Goal: Task Accomplishment & Management: Manage account settings

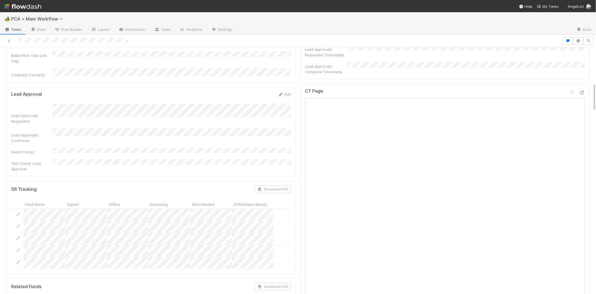
scroll to position [309, 0]
click at [583, 93] on icon at bounding box center [583, 95] width 6 height 4
click at [0, 0] on div "🏕️ PCA > Main Workflow Tasks Data Flow Builder Layout Automation Team Analytics…" at bounding box center [298, 147] width 596 height 294
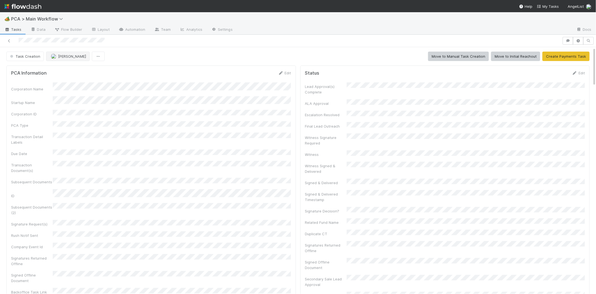
drag, startPoint x: 44, startPoint y: 66, endPoint x: 46, endPoint y: 61, distance: 6.2
click at [60, 58] on span "[PERSON_NAME]" at bounding box center [72, 56] width 28 height 4
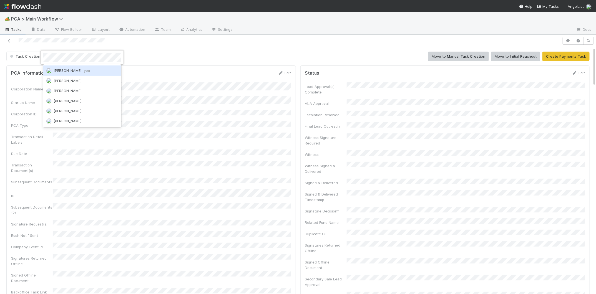
drag, startPoint x: 71, startPoint y: 69, endPoint x: 36, endPoint y: 61, distance: 36.2
click at [70, 69] on span "Charlie Bell you" at bounding box center [72, 70] width 36 height 4
click at [36, 61] on button "Task Creation" at bounding box center [25, 56] width 38 height 9
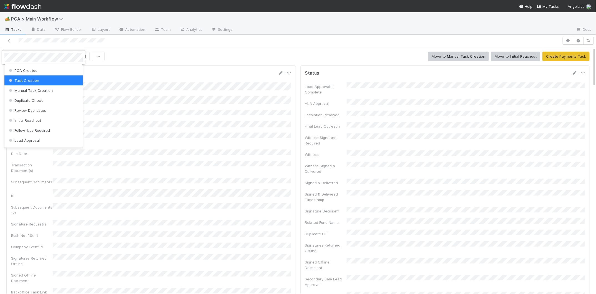
click at [198, 93] on div at bounding box center [298, 147] width 596 height 294
click at [281, 72] on icon at bounding box center [281, 73] width 6 height 4
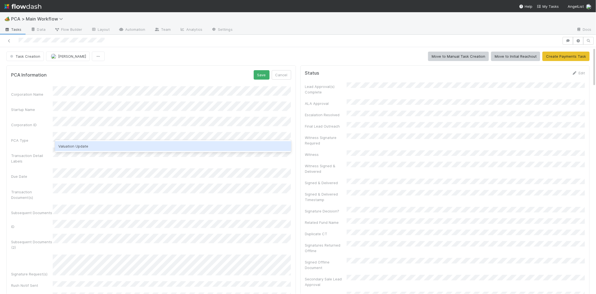
click at [94, 144] on div "Valuation Update" at bounding box center [173, 146] width 236 height 10
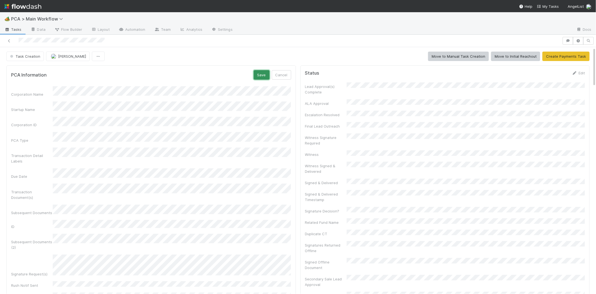
click at [264, 74] on button "Save" at bounding box center [262, 74] width 16 height 9
click at [280, 76] on div "Edit" at bounding box center [284, 73] width 13 height 6
click at [281, 73] on icon at bounding box center [281, 73] width 6 height 4
click at [259, 74] on button "Save" at bounding box center [260, 74] width 16 height 9
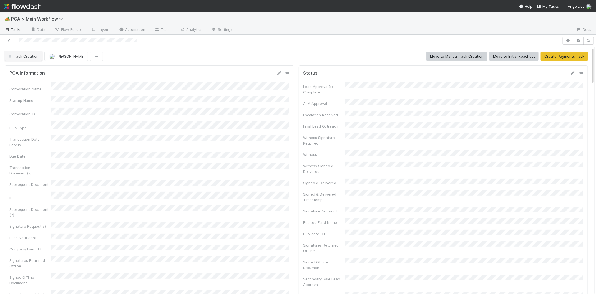
click at [30, 56] on span "Task Creation" at bounding box center [22, 56] width 31 height 4
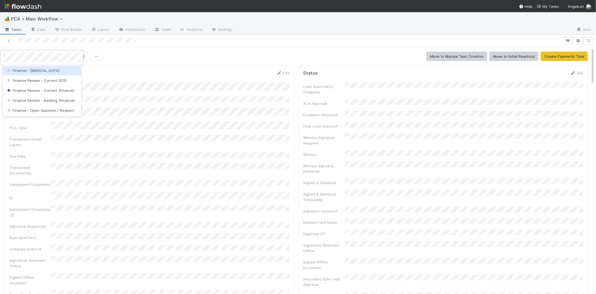
drag, startPoint x: 42, startPoint y: 68, endPoint x: 130, endPoint y: 75, distance: 88.4
click at [42, 68] on div "Finance - [MEDICAL_DATA]" at bounding box center [42, 71] width 78 height 10
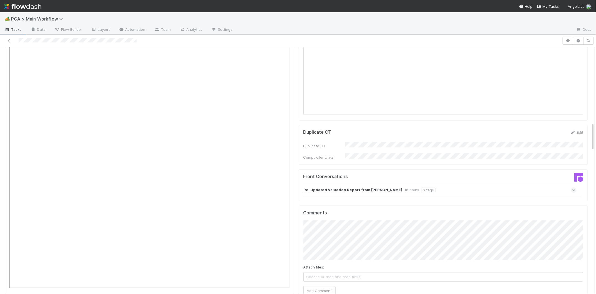
scroll to position [666, 0]
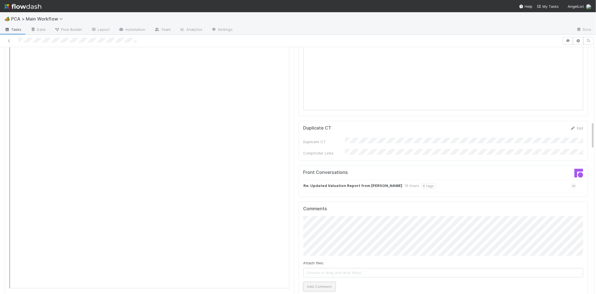
click at [332, 282] on button "Add Comment" at bounding box center [320, 286] width 32 height 9
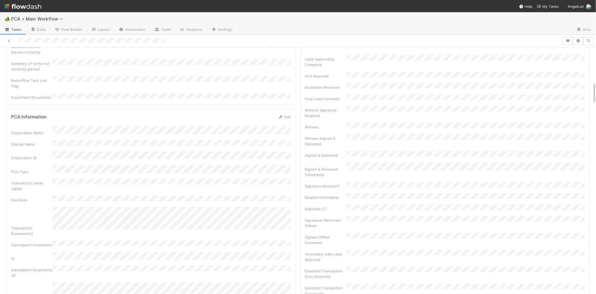
scroll to position [431, 0]
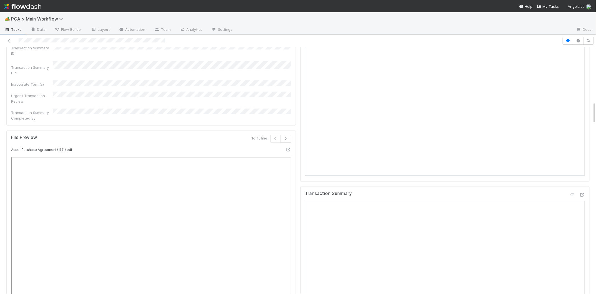
scroll to position [612, 0]
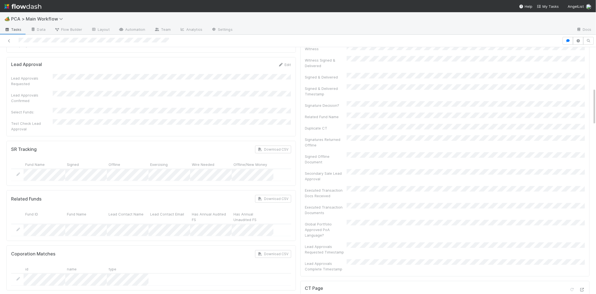
scroll to position [521, 0]
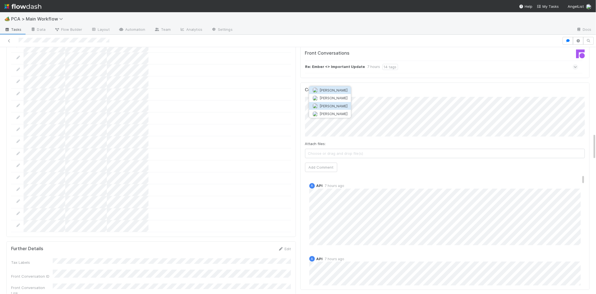
click at [345, 106] on button "Josh Tarr" at bounding box center [330, 106] width 42 height 8
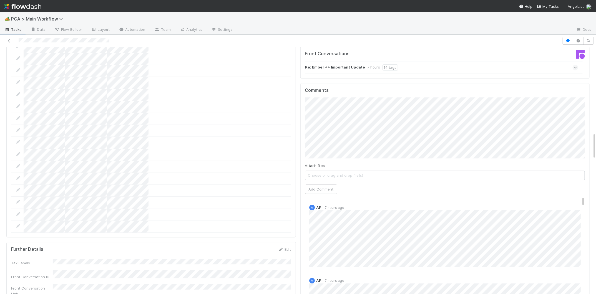
scroll to position [791, 0]
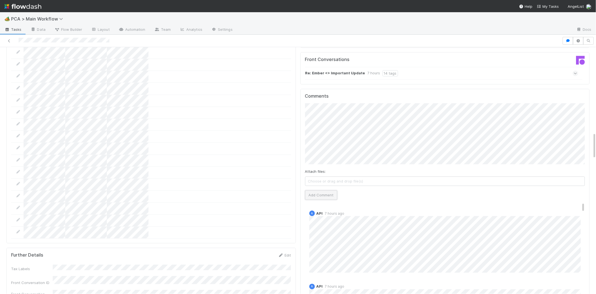
drag, startPoint x: 332, startPoint y: 162, endPoint x: 331, endPoint y: 167, distance: 5.1
click at [331, 191] on button "Add Comment" at bounding box center [321, 195] width 32 height 9
click at [318, 196] on link "Edit" at bounding box center [317, 198] width 6 height 4
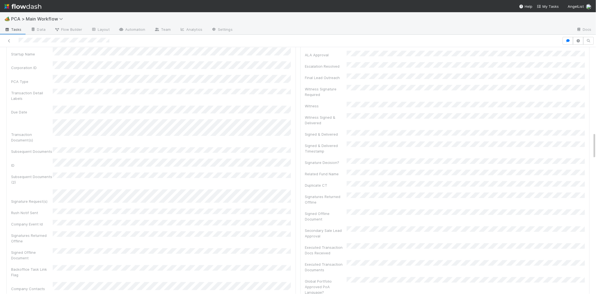
scroll to position [0, 0]
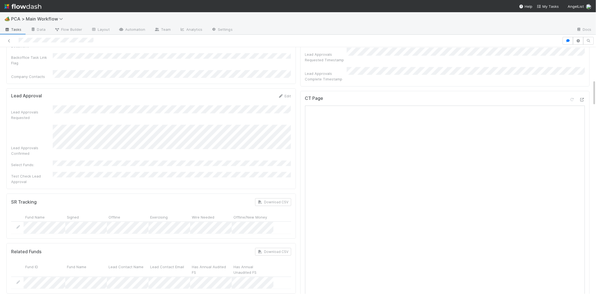
scroll to position [314, 0]
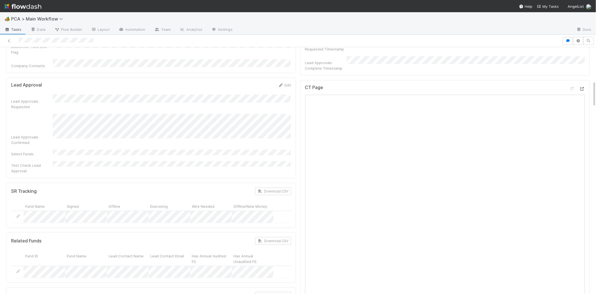
click at [585, 80] on div "CT Page" at bounding box center [446, 201] width 290 height 243
click at [584, 87] on icon at bounding box center [583, 89] width 6 height 4
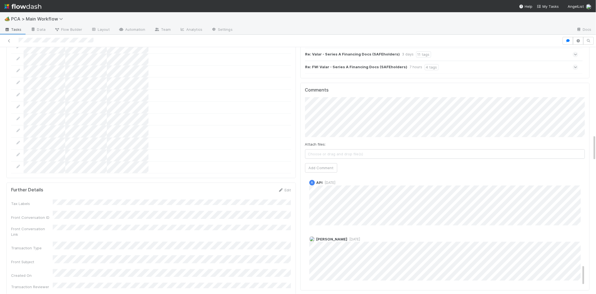
scroll to position [820, 0]
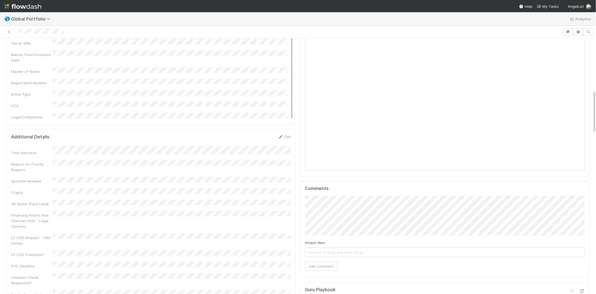
scroll to position [311, 0]
drag, startPoint x: 276, startPoint y: 119, endPoint x: 279, endPoint y: 119, distance: 3.3
click at [276, 133] on div "Additional Details Edit" at bounding box center [151, 136] width 280 height 6
click at [279, 134] on icon at bounding box center [281, 136] width 6 height 4
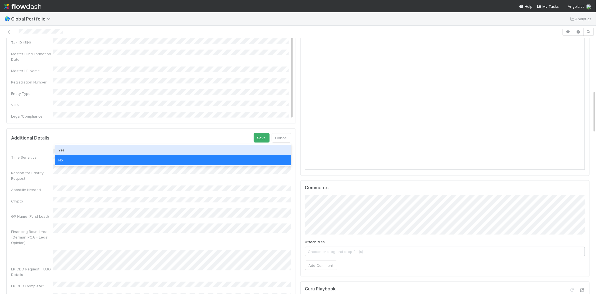
click at [98, 151] on div "Yes" at bounding box center [173, 150] width 236 height 10
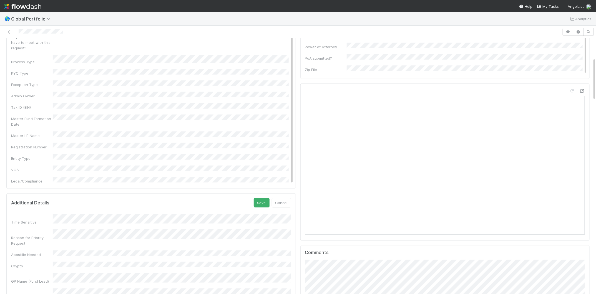
scroll to position [251, 0]
click at [283, 194] on button "Cancel" at bounding box center [281, 198] width 19 height 9
click at [288, 194] on link "Edit" at bounding box center [284, 196] width 13 height 4
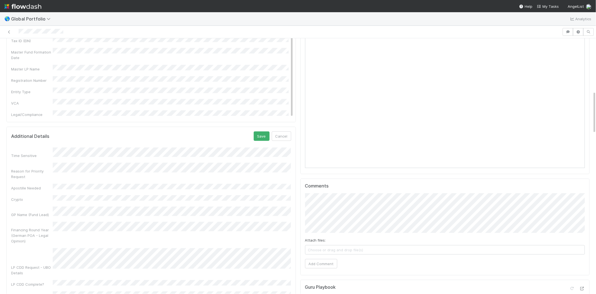
scroll to position [311, 0]
click at [256, 133] on button "Save" at bounding box center [262, 137] width 16 height 9
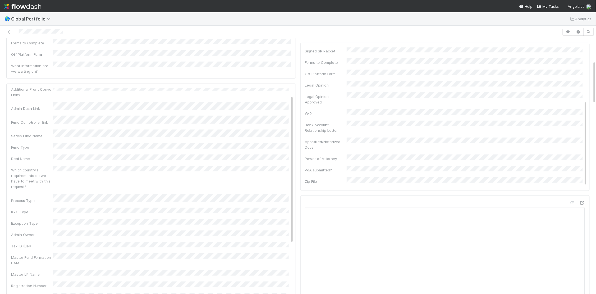
scroll to position [0, 0]
click at [281, 89] on icon at bounding box center [279, 91] width 6 height 4
click at [286, 116] on button "Cancel" at bounding box center [279, 120] width 19 height 9
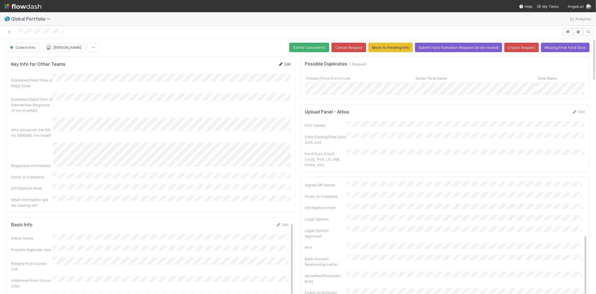
click at [279, 64] on icon at bounding box center [281, 65] width 6 height 4
click at [266, 71] on form "Key Info for Other Teams Save Cancel Estimated Date/Time of Reply Email Estimat…" at bounding box center [151, 145] width 280 height 169
click at [265, 69] on button "Save" at bounding box center [262, 65] width 16 height 9
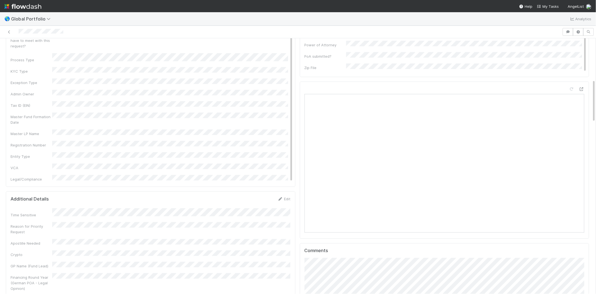
scroll to position [246, 0]
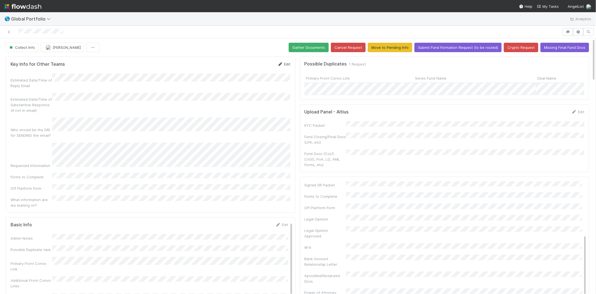
click at [278, 65] on icon at bounding box center [281, 65] width 6 height 4
click at [268, 69] on button "Save" at bounding box center [261, 65] width 16 height 9
click at [285, 64] on link "Edit" at bounding box center [284, 64] width 13 height 4
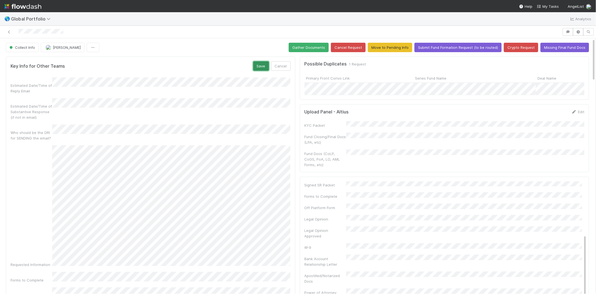
click at [260, 68] on button "Save" at bounding box center [261, 65] width 16 height 9
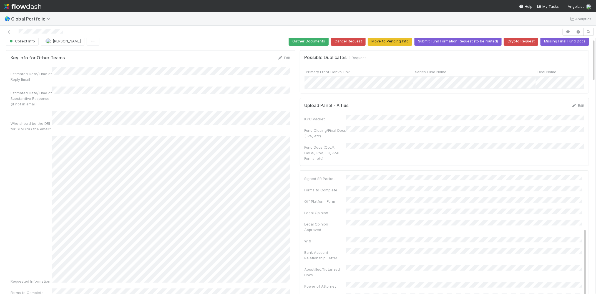
scroll to position [4, 0]
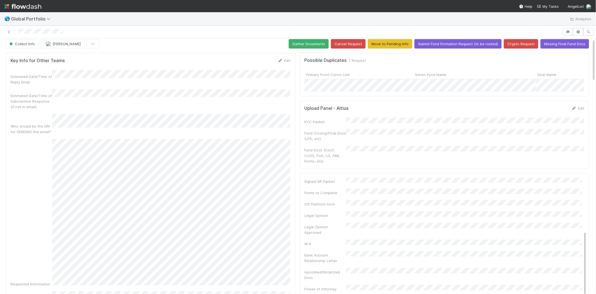
drag, startPoint x: 282, startPoint y: 61, endPoint x: 261, endPoint y: 71, distance: 23.6
click at [282, 61] on icon at bounding box center [281, 61] width 6 height 4
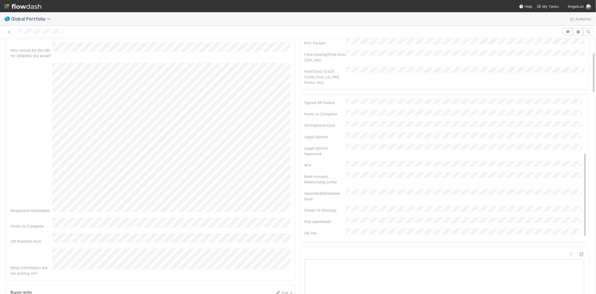
scroll to position [0, 0]
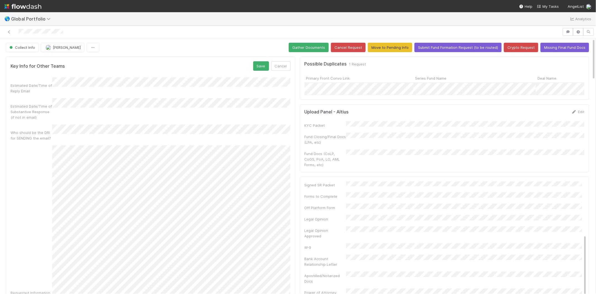
click at [257, 60] on div "Key Info for Other Teams Save Cancel Estimated Date/Time of Reply Email Estimat…" at bounding box center [151, 210] width 290 height 307
click at [260, 65] on button "Save" at bounding box center [261, 65] width 16 height 9
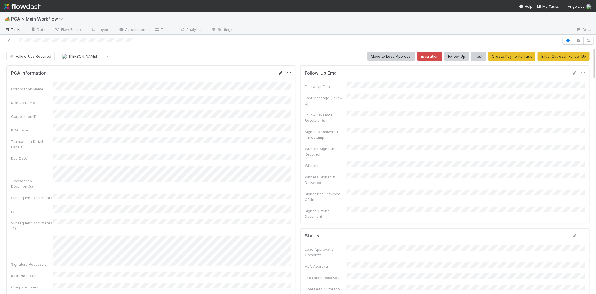
click at [281, 71] on link "Edit" at bounding box center [284, 73] width 13 height 4
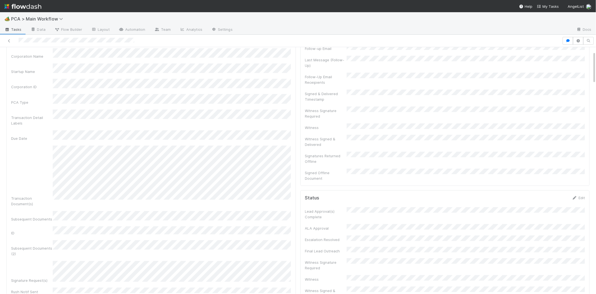
scroll to position [8, 0]
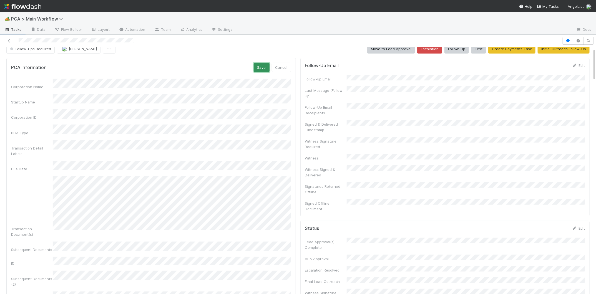
click at [264, 69] on button "Save" at bounding box center [262, 67] width 16 height 9
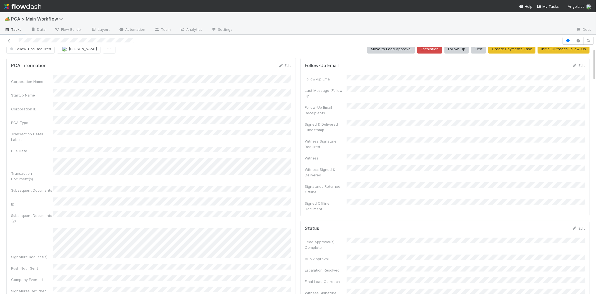
scroll to position [0, 0]
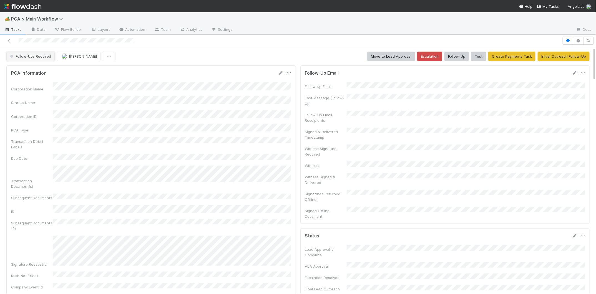
click at [34, 56] on span "Follow-Ups Required" at bounding box center [30, 56] width 42 height 4
click at [36, 66] on div "Lead Approval" at bounding box center [43, 71] width 78 height 10
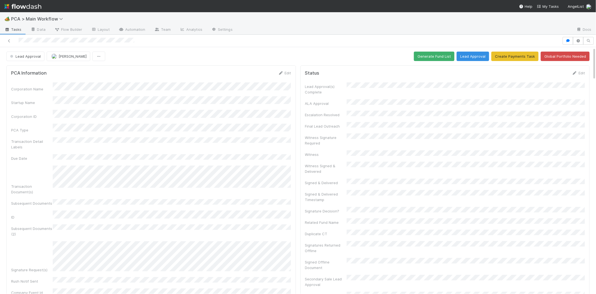
scroll to position [649, 0]
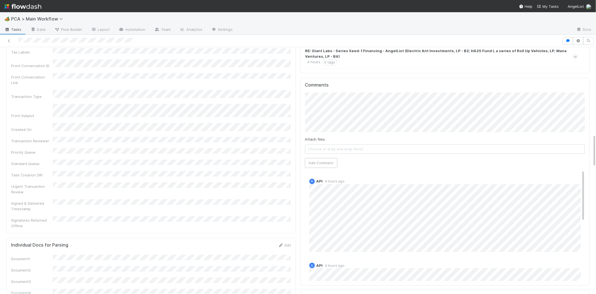
drag, startPoint x: 319, startPoint y: 132, endPoint x: 293, endPoint y: 133, distance: 26.7
click at [319, 158] on button "Add Comment" at bounding box center [321, 162] width 32 height 9
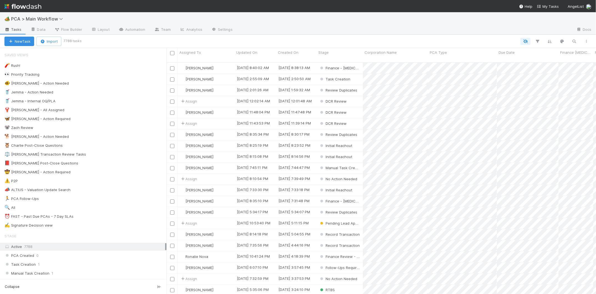
scroll to position [0, 0]
click at [117, 137] on div "🐕 Charlie - Action Needed 5" at bounding box center [85, 136] width 162 height 7
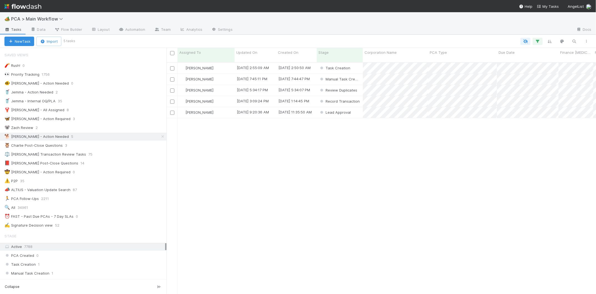
scroll to position [237, 430]
click at [256, 54] on span "Updated On" at bounding box center [246, 53] width 21 height 6
click at [270, 63] on div "Sort Oldest → Newest" at bounding box center [268, 63] width 63 height 8
click at [126, 135] on div "🐕 Charlie - Action Needed 5" at bounding box center [85, 136] width 162 height 7
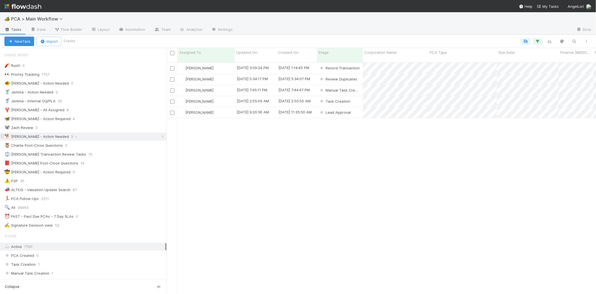
scroll to position [237, 430]
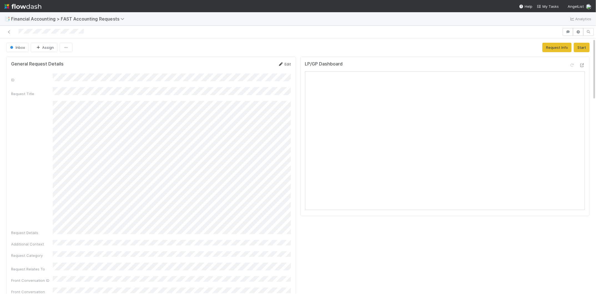
click at [281, 64] on icon at bounding box center [281, 65] width 6 height 4
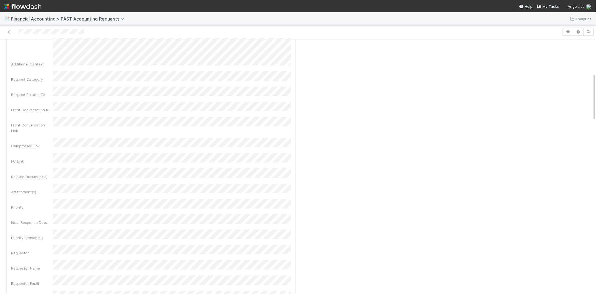
scroll to position [197, 0]
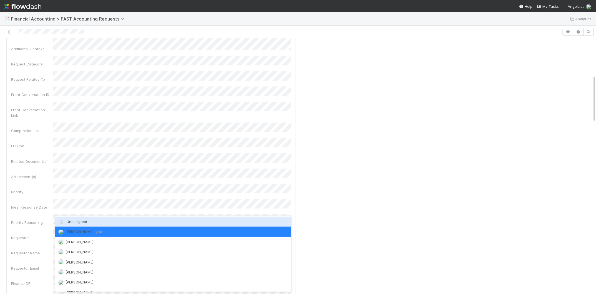
drag, startPoint x: 393, startPoint y: 246, endPoint x: 380, endPoint y: 234, distance: 17.3
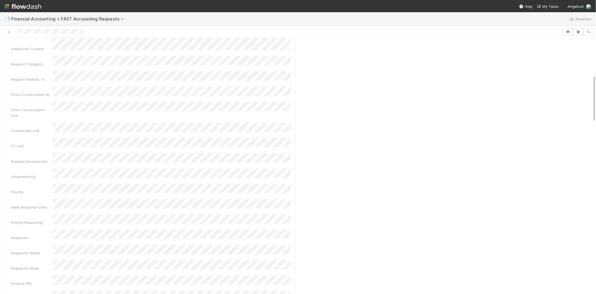
scroll to position [0, 0]
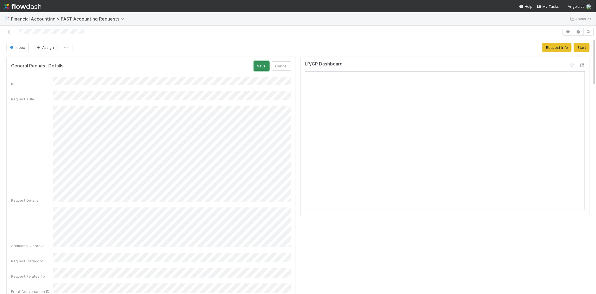
click at [264, 65] on button "Save" at bounding box center [262, 65] width 16 height 9
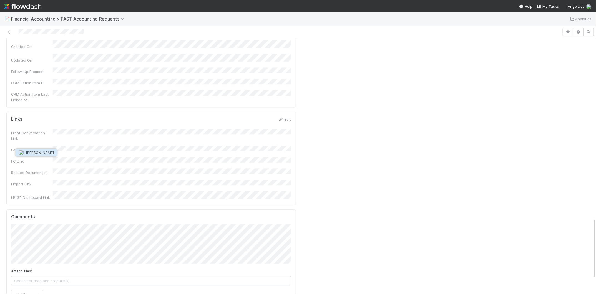
scroll to position [0, 2]
click at [41, 149] on button "Maxim Kalinkin" at bounding box center [36, 153] width 42 height 8
click at [32, 290] on button "Add Comment" at bounding box center [25, 294] width 32 height 9
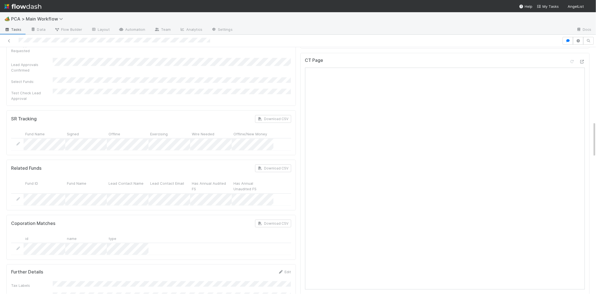
scroll to position [514, 0]
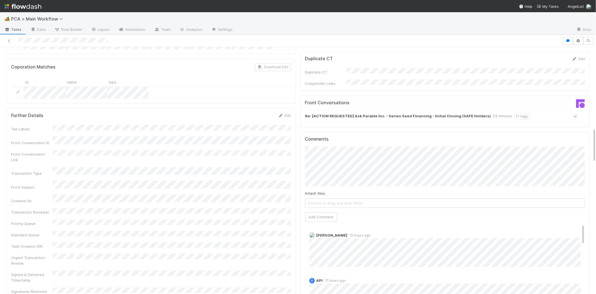
scroll to position [593, 0]
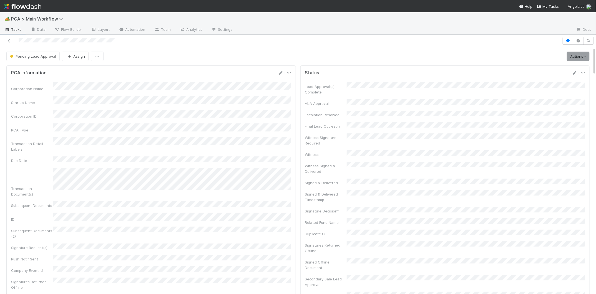
click at [31, 42] on div at bounding box center [281, 41] width 558 height 8
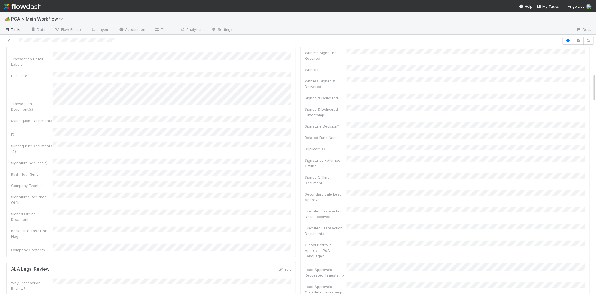
scroll to position [233, 0]
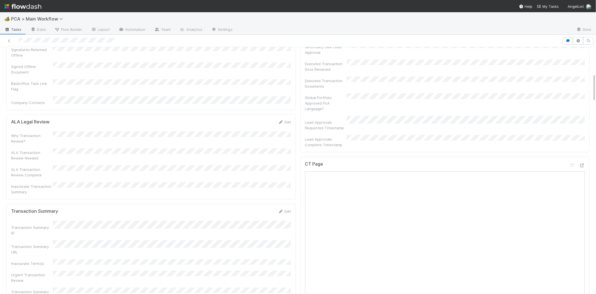
click at [586, 157] on div "CT Page" at bounding box center [446, 278] width 290 height 243
click at [581, 164] on icon at bounding box center [583, 166] width 6 height 4
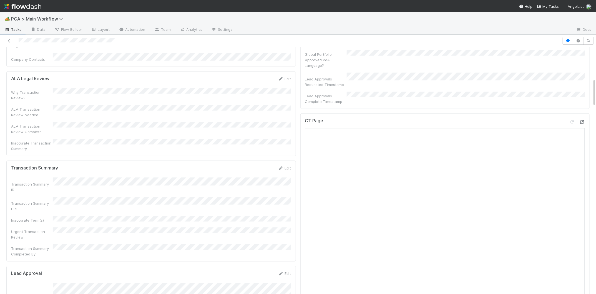
click at [583, 121] on icon at bounding box center [583, 123] width 6 height 4
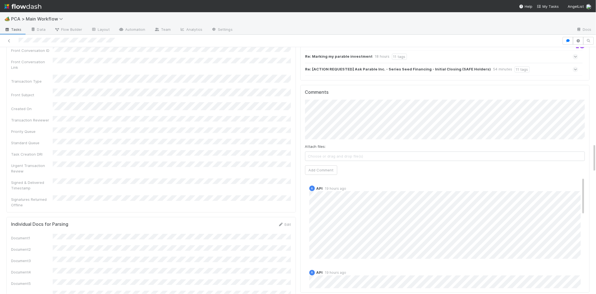
scroll to position [817, 0]
drag, startPoint x: 320, startPoint y: 142, endPoint x: 314, endPoint y: 139, distance: 6.9
click at [320, 165] on button "Add Comment" at bounding box center [321, 169] width 32 height 9
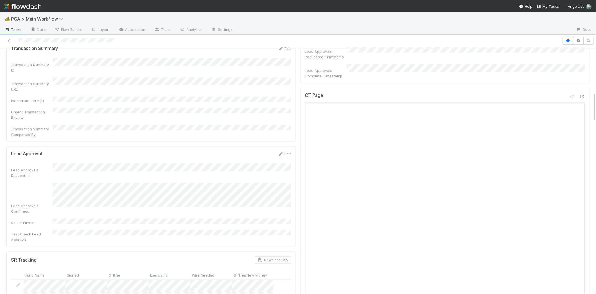
scroll to position [0, 0]
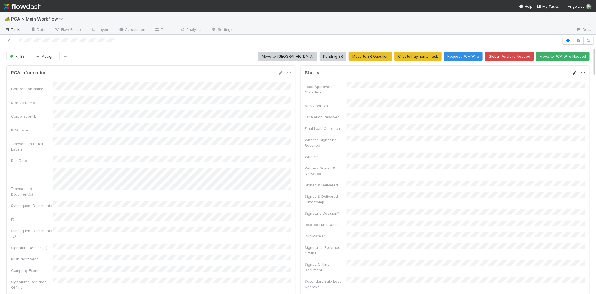
click at [580, 73] on link "Edit" at bounding box center [578, 73] width 13 height 4
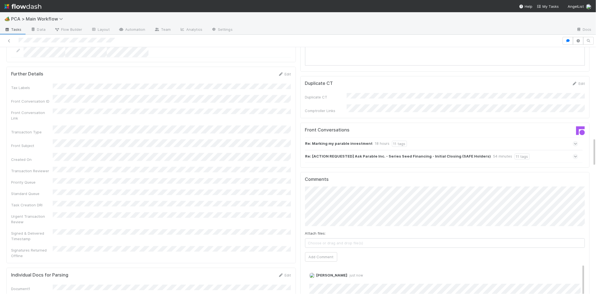
scroll to position [767, 0]
click at [319, 278] on link "Edit" at bounding box center [317, 280] width 6 height 4
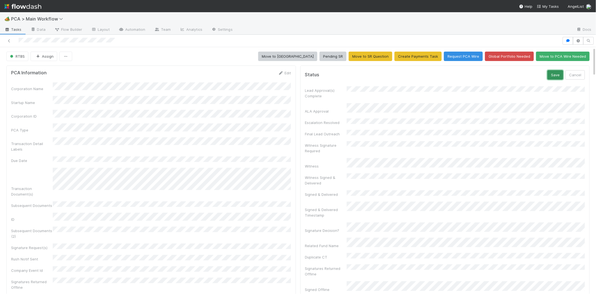
drag, startPoint x: 549, startPoint y: 74, endPoint x: 551, endPoint y: 75, distance: 3.0
click at [549, 74] on button "Save" at bounding box center [556, 74] width 16 height 9
click at [576, 73] on icon at bounding box center [575, 73] width 6 height 4
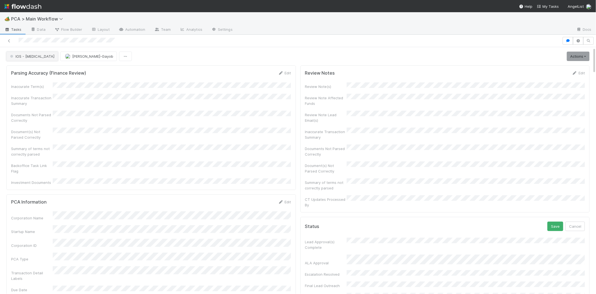
click at [29, 54] on span "IOS - ICU" at bounding box center [32, 56] width 46 height 4
click at [38, 79] on span "Record Transaction" at bounding box center [28, 80] width 41 height 4
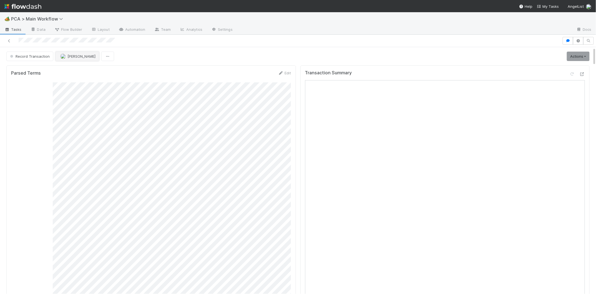
click at [82, 60] on button "[PERSON_NAME]" at bounding box center [78, 56] width 44 height 9
click at [88, 71] on span "[PERSON_NAME]" at bounding box center [77, 70] width 28 height 4
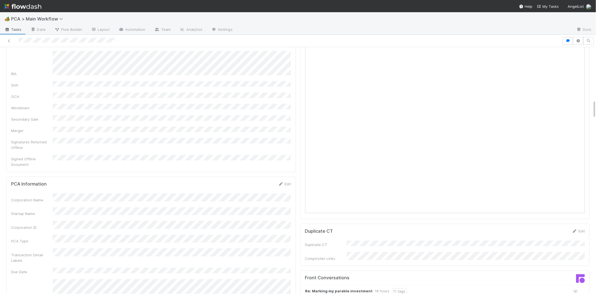
scroll to position [703, 0]
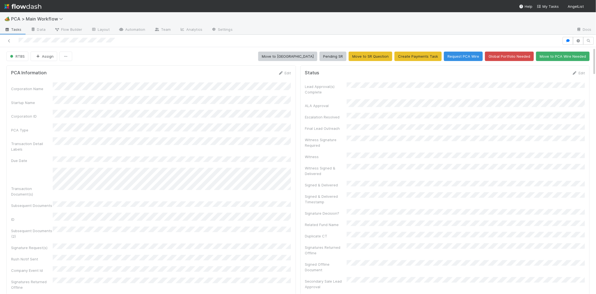
scroll to position [113, 280]
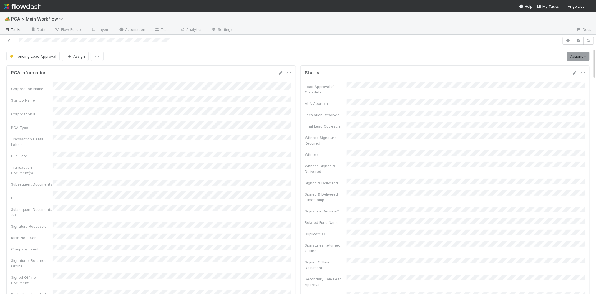
scroll to position [388, 0]
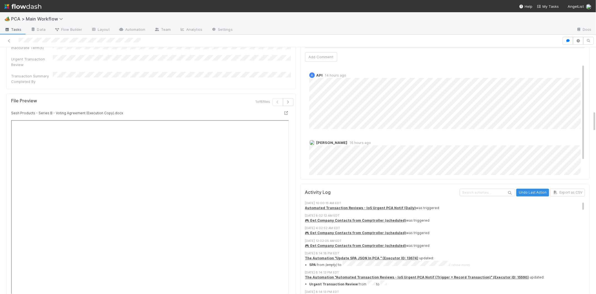
scroll to position [749, 0]
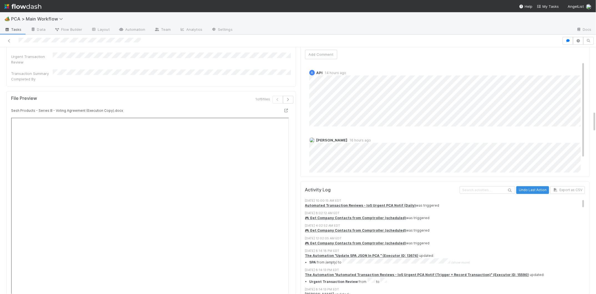
drag, startPoint x: 31, startPoint y: 4, endPoint x: 58, endPoint y: 0, distance: 26.7
click at [31, 4] on img at bounding box center [22, 6] width 37 height 9
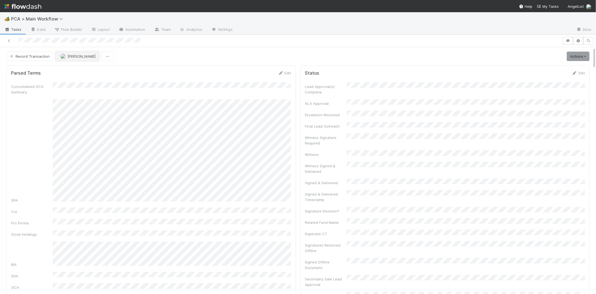
click at [79, 54] on span "[PERSON_NAME]" at bounding box center [82, 56] width 28 height 4
click at [84, 72] on span "[PERSON_NAME] you" at bounding box center [81, 70] width 36 height 4
click at [30, 4] on img at bounding box center [22, 6] width 37 height 9
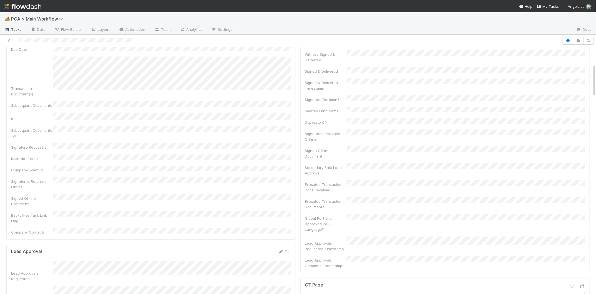
scroll to position [172, 0]
drag, startPoint x: 285, startPoint y: 161, endPoint x: 256, endPoint y: 174, distance: 32.1
click at [285, 189] on link "Edit" at bounding box center [284, 191] width 13 height 4
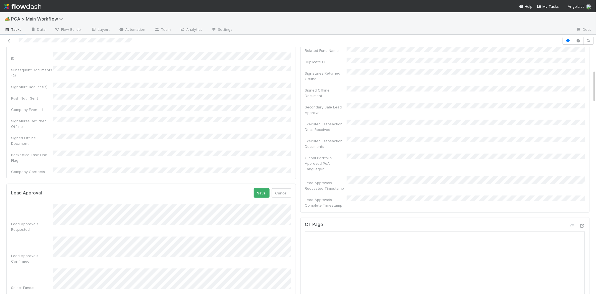
click at [42, 189] on form "Lead Approval Save Cancel Lead Approvals Requested Lead Approvals Confirmed Sel…" at bounding box center [151, 248] width 280 height 119
click at [260, 189] on button "Save" at bounding box center [262, 193] width 16 height 9
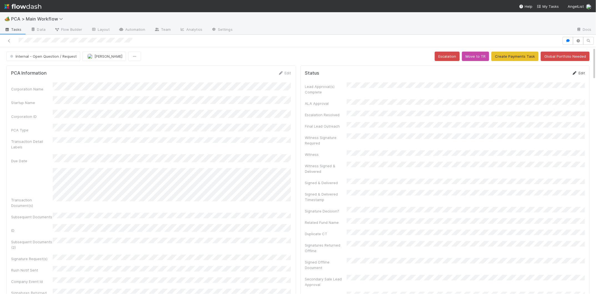
click at [577, 72] on icon at bounding box center [575, 73] width 6 height 4
click at [552, 75] on button "Save" at bounding box center [556, 74] width 16 height 9
click at [52, 55] on span "Internal - Open Question / Request" at bounding box center [43, 56] width 68 height 4
click at [41, 71] on div "RTBS" at bounding box center [43, 71] width 78 height 10
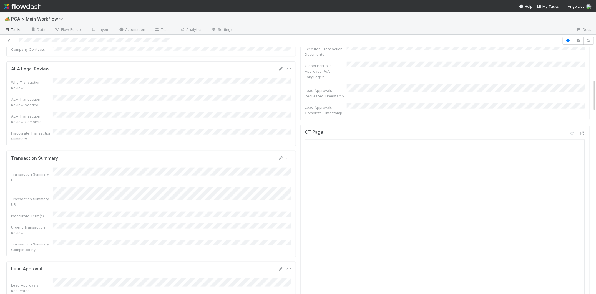
scroll to position [273, 0]
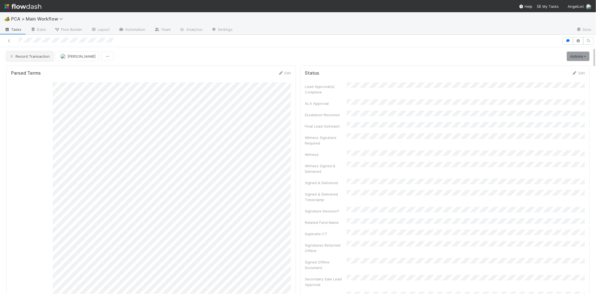
click at [41, 58] on span "Record Transaction" at bounding box center [29, 56] width 41 height 4
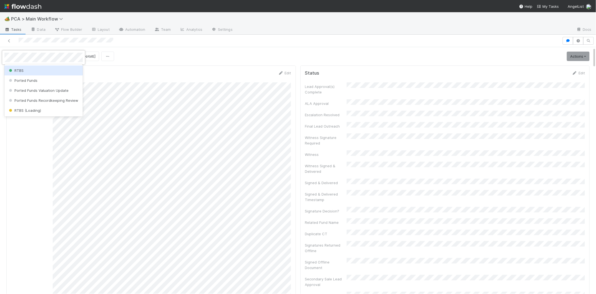
click at [39, 69] on div "RTBS" at bounding box center [43, 71] width 78 height 10
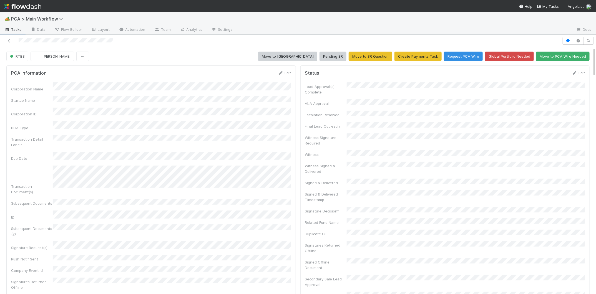
scroll to position [0, 0]
drag, startPoint x: 575, startPoint y: 93, endPoint x: 569, endPoint y: 92, distance: 5.4
click at [570, 92] on div "Lead Approval(s) Complete" at bounding box center [445, 88] width 280 height 13
click at [576, 72] on icon at bounding box center [575, 73] width 6 height 4
click at [548, 75] on div "Status Save Cancel" at bounding box center [445, 74] width 280 height 9
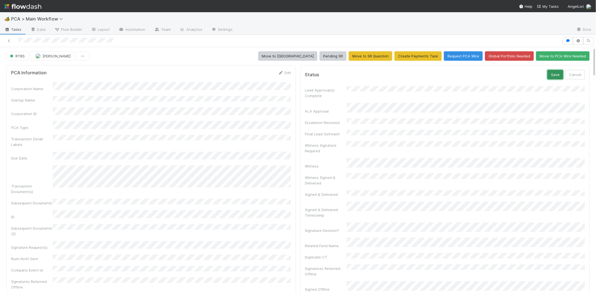
click at [552, 75] on button "Save" at bounding box center [556, 74] width 16 height 9
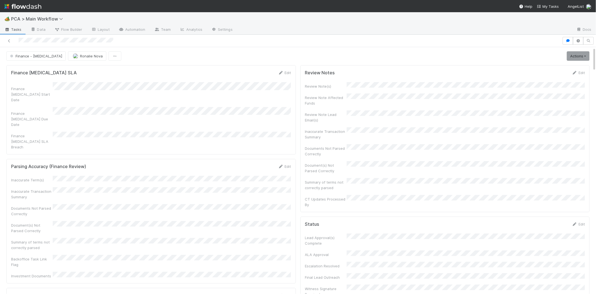
click at [31, 55] on span "Finance - [MEDICAL_DATA]" at bounding box center [35, 56] width 53 height 4
drag, startPoint x: 31, startPoint y: 76, endPoint x: 53, endPoint y: 72, distance: 21.9
click at [31, 76] on div "Record Transaction" at bounding box center [43, 80] width 78 height 10
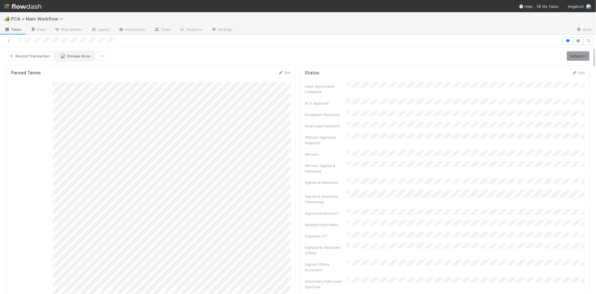
click at [68, 56] on span "Ronalie Nova" at bounding box center [79, 56] width 23 height 4
click at [70, 66] on div "[PERSON_NAME]" at bounding box center [92, 70] width 78 height 10
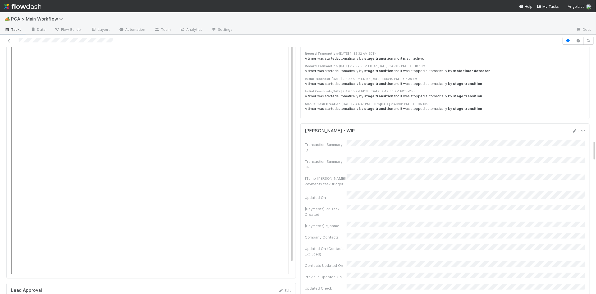
scroll to position [1099, 0]
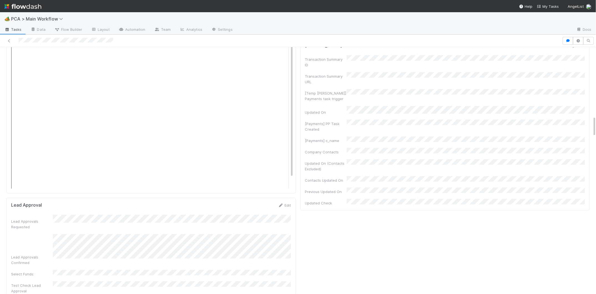
scroll to position [1190, 0]
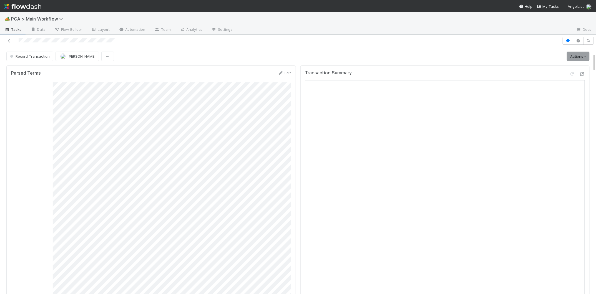
scroll to position [131, 0]
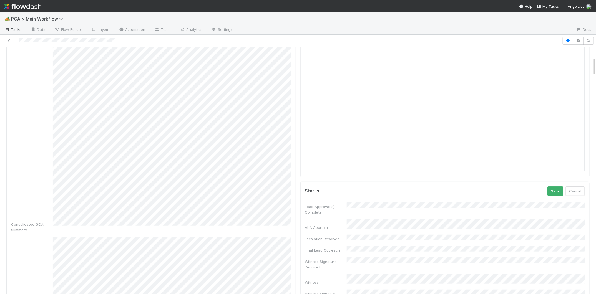
click at [32, 10] on img at bounding box center [22, 6] width 37 height 9
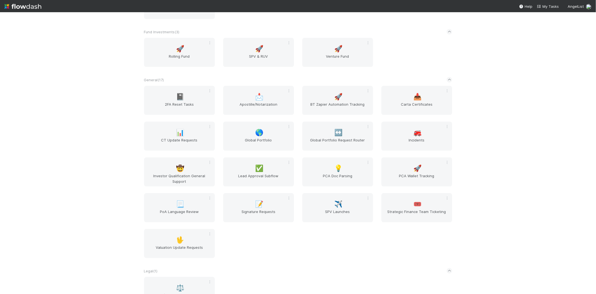
scroll to position [806, 0]
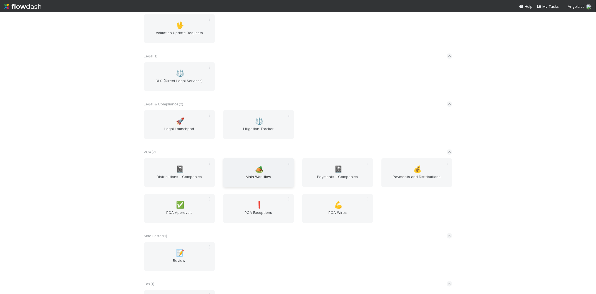
click at [262, 166] on span "🏕️" at bounding box center [259, 169] width 8 height 7
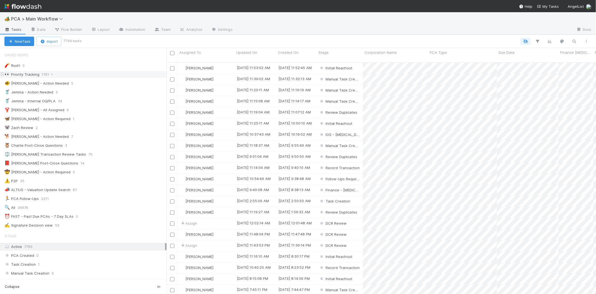
scroll to position [0, 0]
drag, startPoint x: 113, startPoint y: 136, endPoint x: 158, endPoint y: 138, distance: 44.2
click at [113, 136] on div "🐕 [PERSON_NAME] - Action Needed 7" at bounding box center [85, 136] width 162 height 7
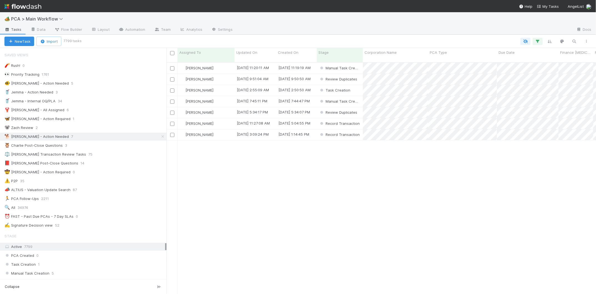
scroll to position [237, 430]
click at [254, 54] on span "Updated On" at bounding box center [246, 53] width 21 height 6
click at [261, 59] on div "Sort Oldest → Newest" at bounding box center [268, 63] width 63 height 8
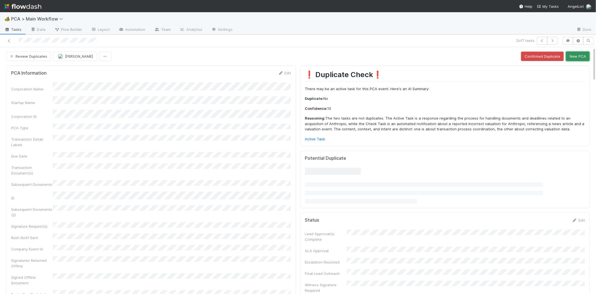
click at [572, 56] on button "New PCA" at bounding box center [578, 56] width 24 height 9
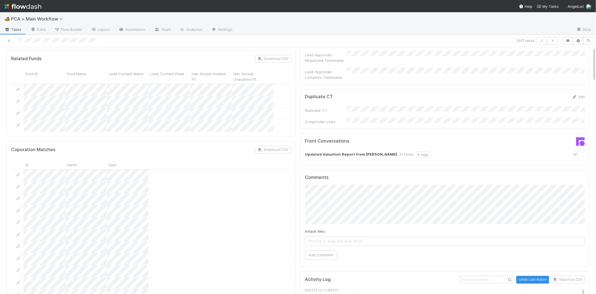
scroll to position [468, 0]
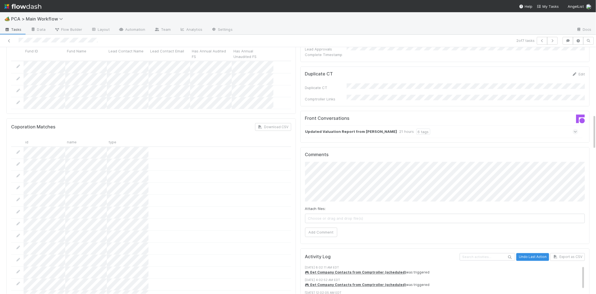
click at [350, 126] on div "Updated Valuation Report from [PERSON_NAME] 21 hours 6 tags" at bounding box center [442, 132] width 274 height 13
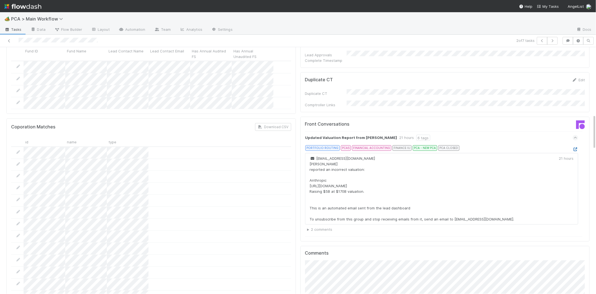
click at [578, 148] on icon at bounding box center [576, 150] width 6 height 4
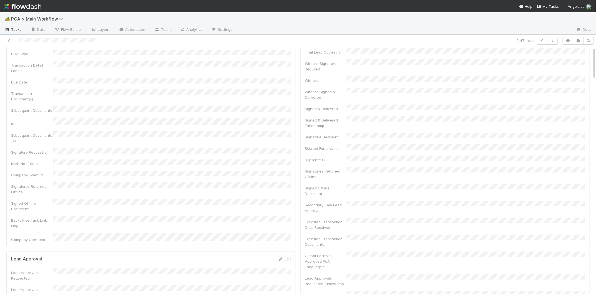
scroll to position [0, 0]
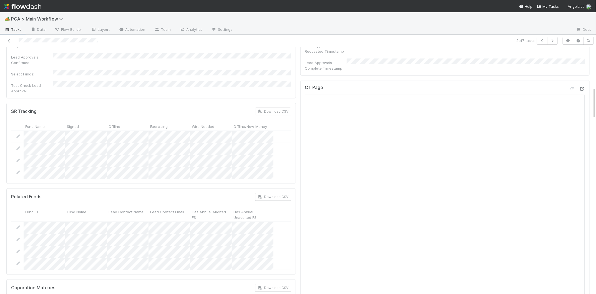
click at [582, 62] on div "2 of 7 tasks Initial Reachout [PERSON_NAME] Move to Lead Approval Move to TR In…" at bounding box center [298, 165] width 596 height 260
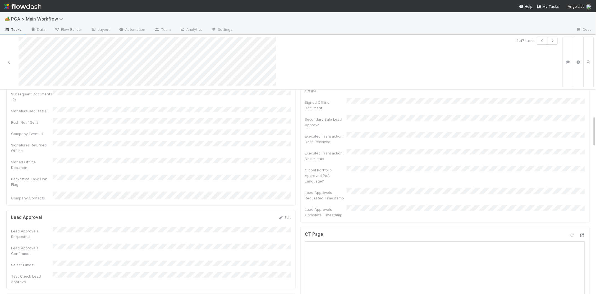
scroll to position [205, 0]
click at [580, 232] on icon at bounding box center [583, 234] width 6 height 4
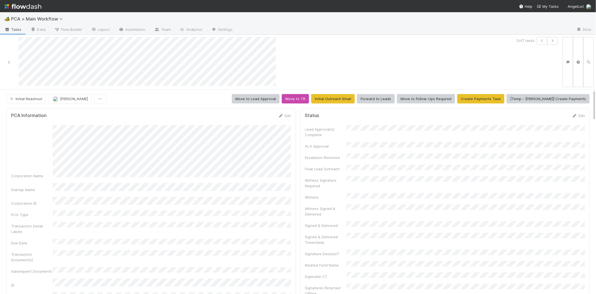
click at [273, 118] on form "PCA Information Edit Corporation Name Startup Name Corporation ID PCA Type Tran…" at bounding box center [151, 258] width 280 height 291
click at [279, 116] on icon at bounding box center [281, 116] width 6 height 4
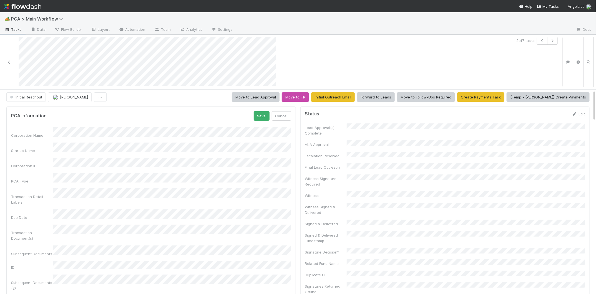
click at [266, 117] on button "Save" at bounding box center [262, 115] width 16 height 9
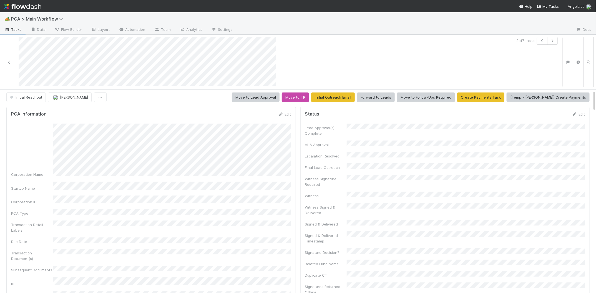
drag, startPoint x: 268, startPoint y: 118, endPoint x: 283, endPoint y: 115, distance: 15.2
click at [273, 117] on form "PCA Information Edit Corporation Name Startup Name Corporation ID PCA Type Tran…" at bounding box center [151, 256] width 280 height 291
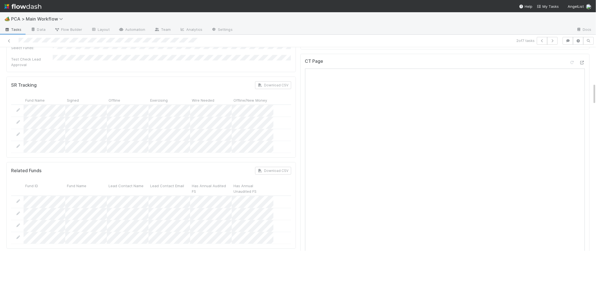
scroll to position [0, 0]
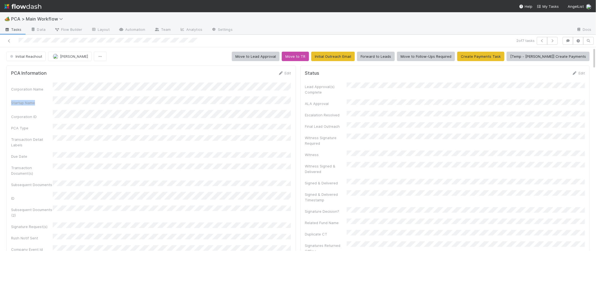
click at [54, 83] on div "Corporation Name Startup Name Corporation ID PCA Type Transaction Detail Labels…" at bounding box center [151, 200] width 280 height 234
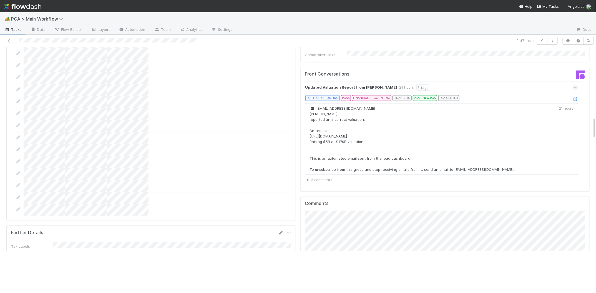
scroll to position [684, 0]
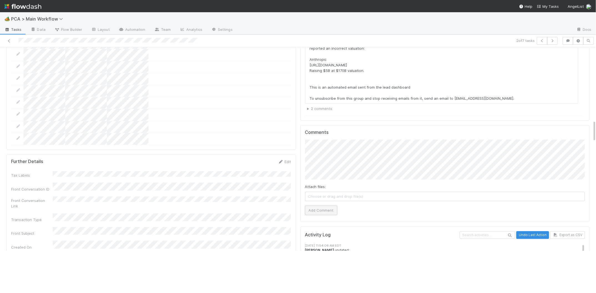
click at [329, 206] on button "Add Comment" at bounding box center [321, 210] width 32 height 9
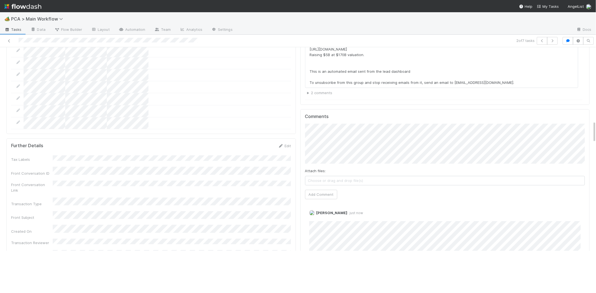
scroll to position [706, 0]
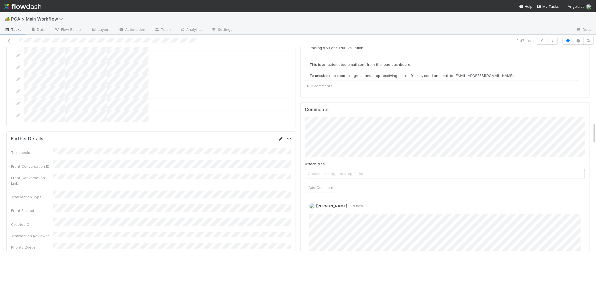
click at [285, 137] on link "Edit" at bounding box center [284, 139] width 13 height 4
drag, startPoint x: 135, startPoint y: 164, endPoint x: 134, endPoint y: 150, distance: 14.7
click at [136, 163] on div "Tax Labels Front Conversation ID Front Conversation Link Transaction Type Front…" at bounding box center [151, 251] width 280 height 199
click at [258, 136] on button "Save" at bounding box center [262, 140] width 16 height 9
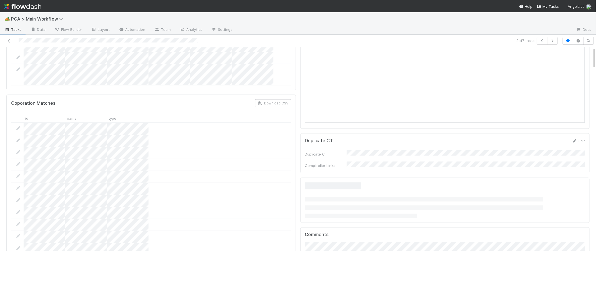
scroll to position [0, 0]
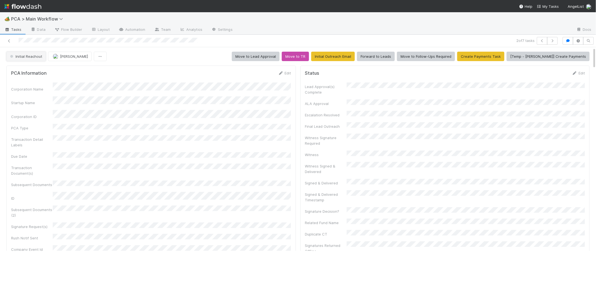
click at [37, 56] on span "Initial Reachout" at bounding box center [25, 56] width 33 height 4
click at [38, 67] on div "Follow-Ups Required" at bounding box center [43, 71] width 78 height 10
click at [23, 10] on img at bounding box center [22, 6] width 37 height 9
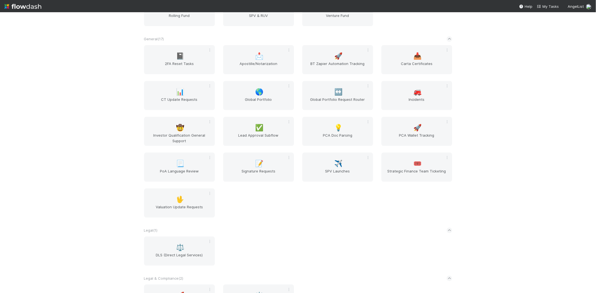
scroll to position [857, 0]
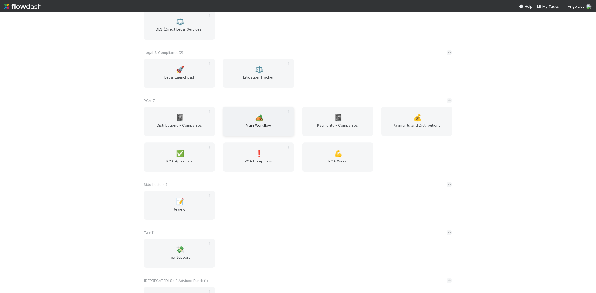
click at [247, 107] on div "🏕️ Main Workflow" at bounding box center [258, 121] width 71 height 29
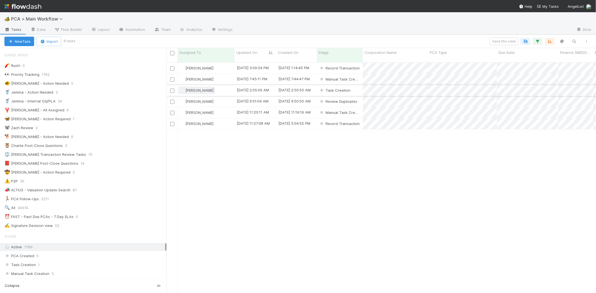
scroll to position [0, 0]
click at [248, 54] on span "Updated On" at bounding box center [246, 53] width 21 height 6
drag, startPoint x: 359, startPoint y: 161, endPoint x: 361, endPoint y: 140, distance: 20.6
click at [359, 155] on div "Sort Oldest → Newest Sort Newest → Oldest Hide" at bounding box center [298, 146] width 596 height 293
click at [223, 118] on div "[PERSON_NAME]" at bounding box center [206, 123] width 57 height 11
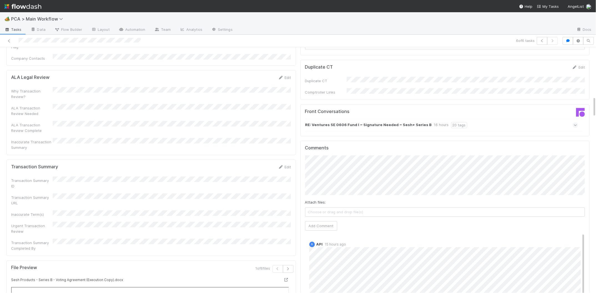
scroll to position [579, 0]
click at [339, 109] on h5 "Front Conversations" at bounding box center [373, 112] width 136 height 6
click at [336, 123] on strong "RE: Ventures SE 0606 Fund I ~ Signature Needed ~ Sesh+ Series B" at bounding box center [369, 126] width 127 height 6
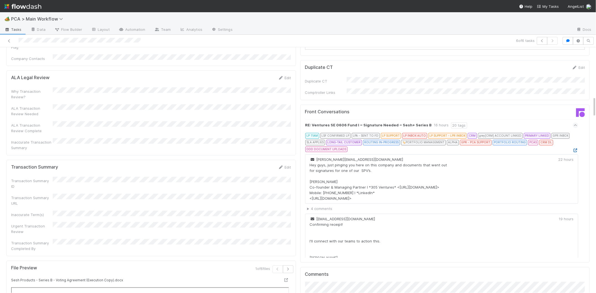
click at [577, 149] on icon at bounding box center [576, 151] width 6 height 4
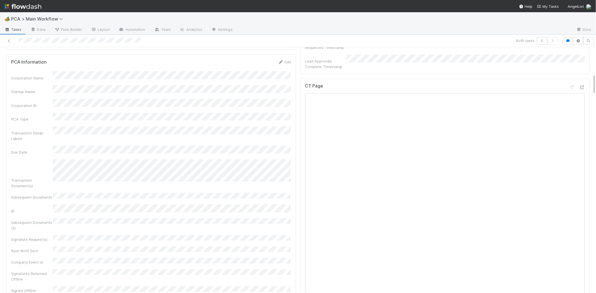
scroll to position [311, 0]
click at [582, 88] on icon at bounding box center [583, 90] width 6 height 4
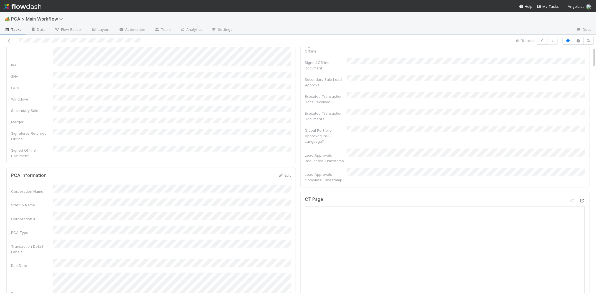
scroll to position [276, 0]
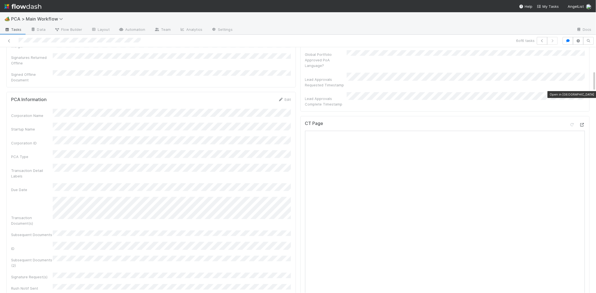
click at [583, 123] on icon at bounding box center [583, 125] width 6 height 4
click at [43, 42] on div at bounding box center [142, 41] width 280 height 8
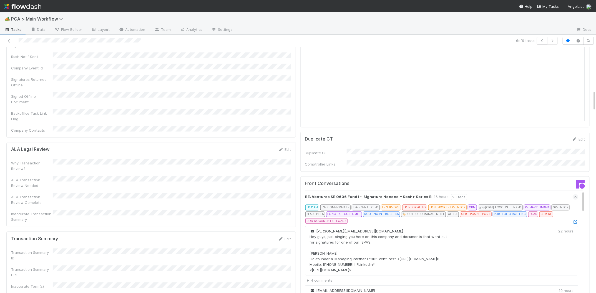
scroll to position [526, 0]
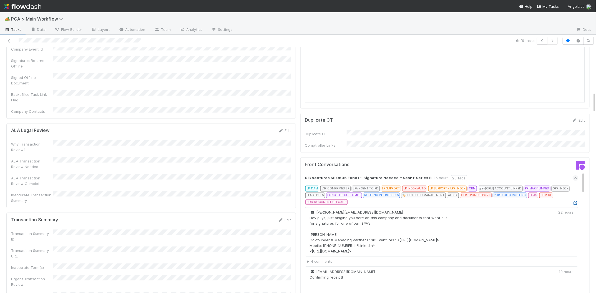
click at [577, 202] on icon at bounding box center [576, 204] width 6 height 4
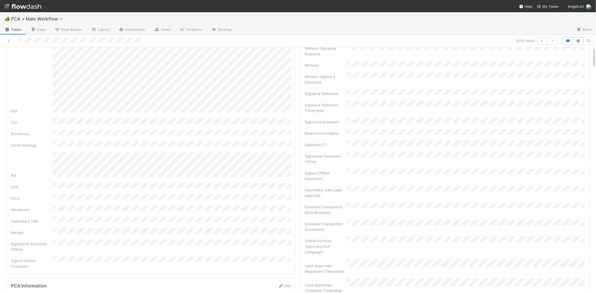
scroll to position [176, 0]
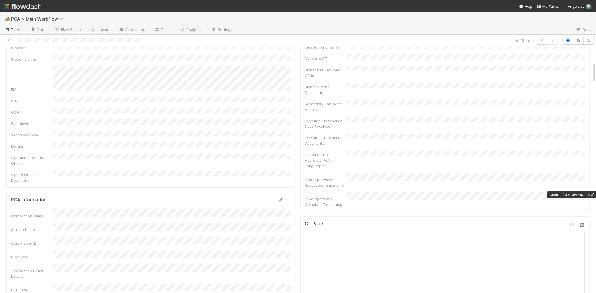
click at [581, 223] on icon at bounding box center [583, 225] width 6 height 4
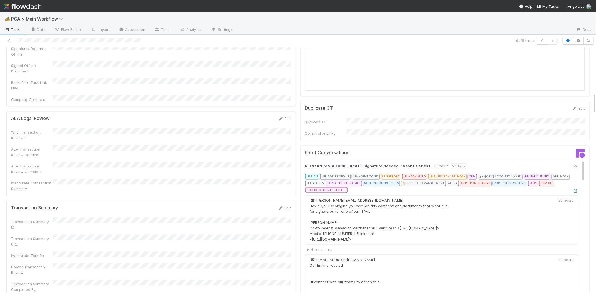
scroll to position [539, 0]
click at [280, 206] on icon at bounding box center [281, 208] width 6 height 4
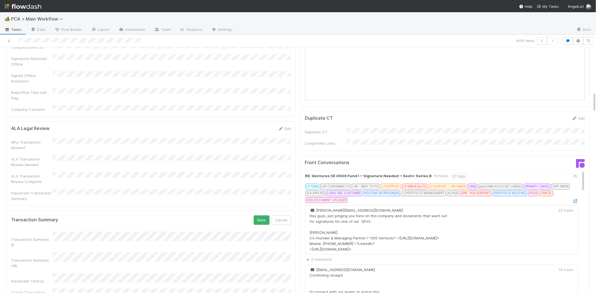
scroll to position [529, 0]
click at [138, 252] on div "Transaction Summary URL" at bounding box center [151, 260] width 280 height 16
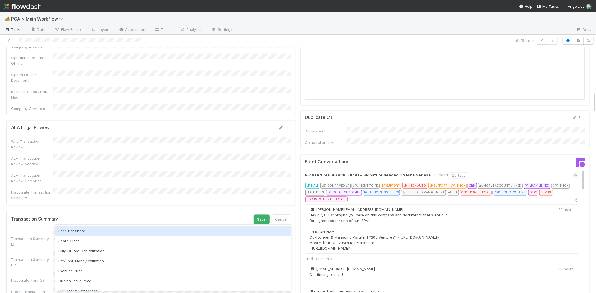
scroll to position [528, 0]
drag, startPoint x: 145, startPoint y: 154, endPoint x: 126, endPoint y: 243, distance: 90.0
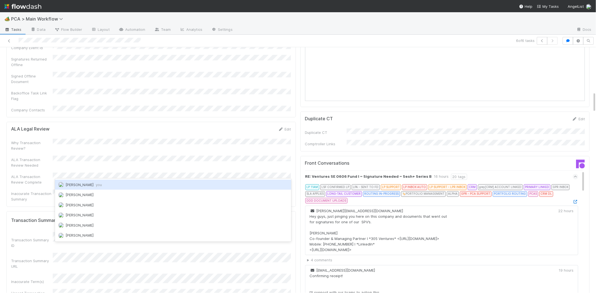
click at [112, 188] on div "[PERSON_NAME] you [PERSON_NAME] [PERSON_NAME] [PERSON_NAME] [PERSON_NAME] [PERS…" at bounding box center [173, 210] width 236 height 63
click at [112, 188] on div "[PERSON_NAME] you" at bounding box center [173, 185] width 236 height 10
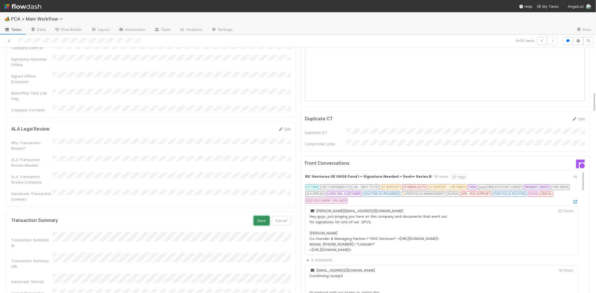
click at [268, 216] on button "Save" at bounding box center [262, 220] width 16 height 9
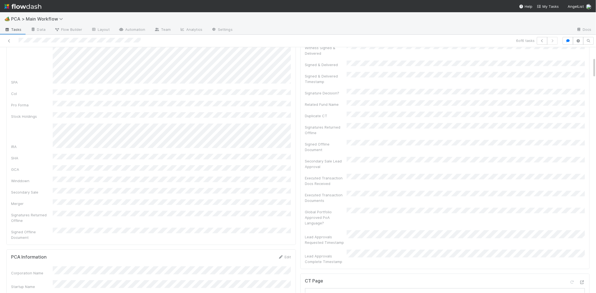
scroll to position [0, 0]
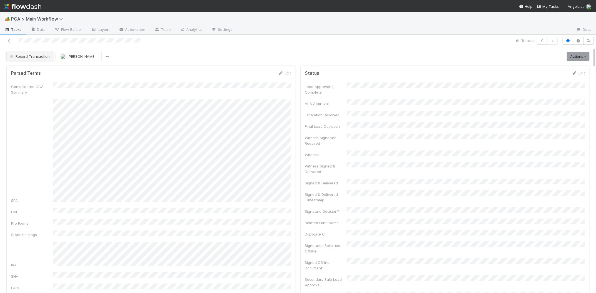
click at [41, 57] on span "Record Transaction" at bounding box center [29, 56] width 41 height 4
drag, startPoint x: 41, startPoint y: 69, endPoint x: 100, endPoint y: 90, distance: 63.2
click at [41, 69] on div "RTBS" at bounding box center [43, 71] width 78 height 10
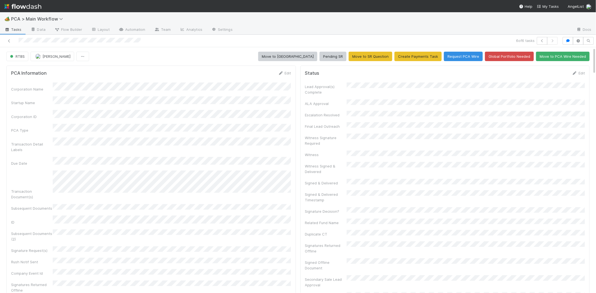
click at [38, 6] on img at bounding box center [22, 6] width 37 height 9
